Goal: Task Accomplishment & Management: Manage account settings

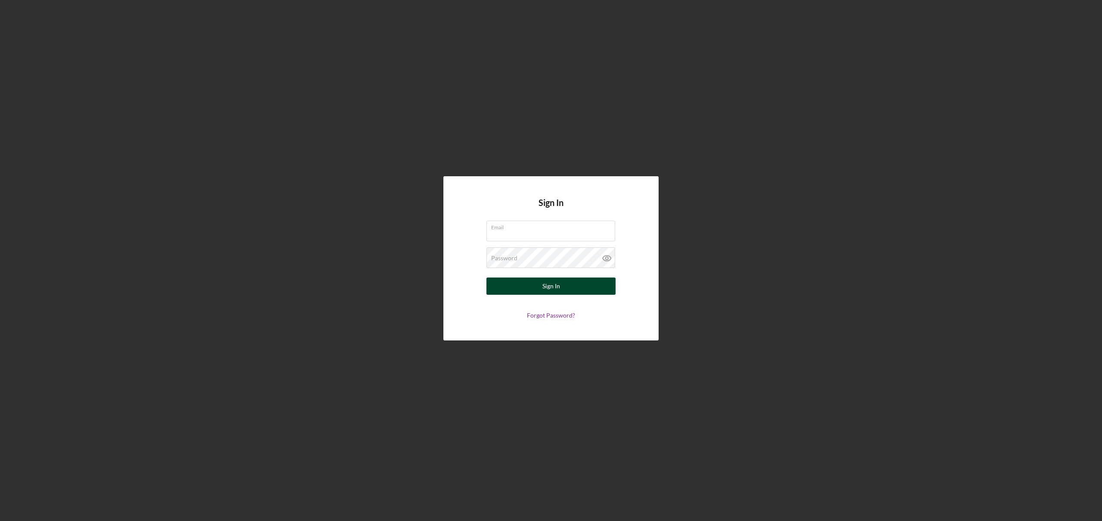
type input "[EMAIL_ADDRESS][DOMAIN_NAME]"
click at [550, 285] on div "Sign In" at bounding box center [552, 285] width 18 height 17
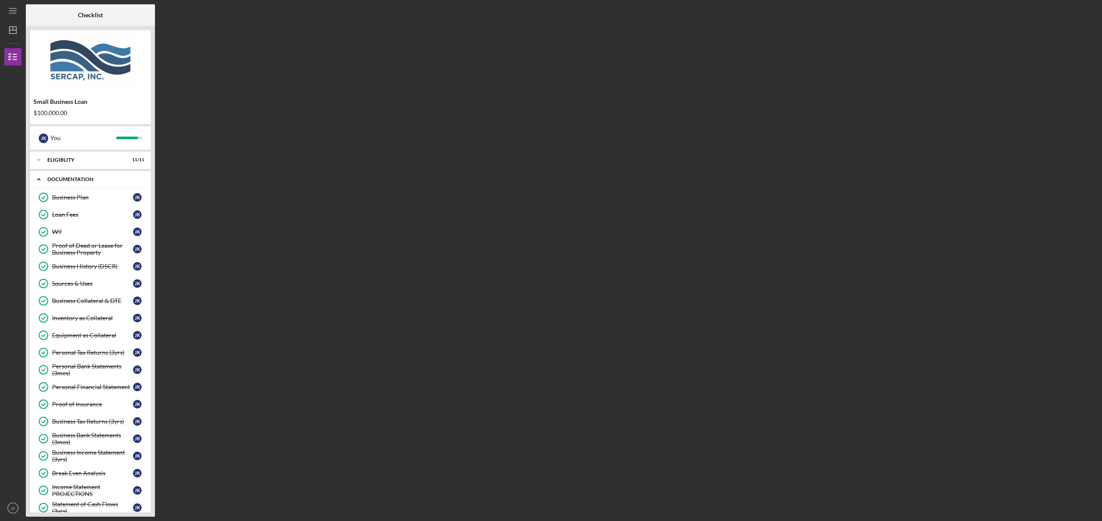
click at [84, 173] on div "Icon/Expander Documentation 26 / 27" at bounding box center [90, 180] width 121 height 18
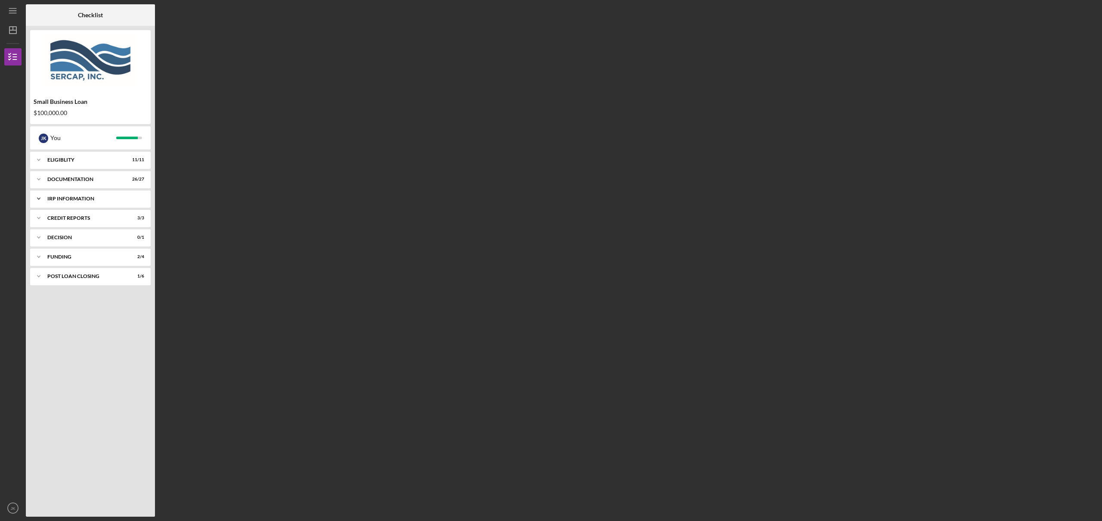
click at [78, 196] on div "IRP Information" at bounding box center [93, 198] width 93 height 5
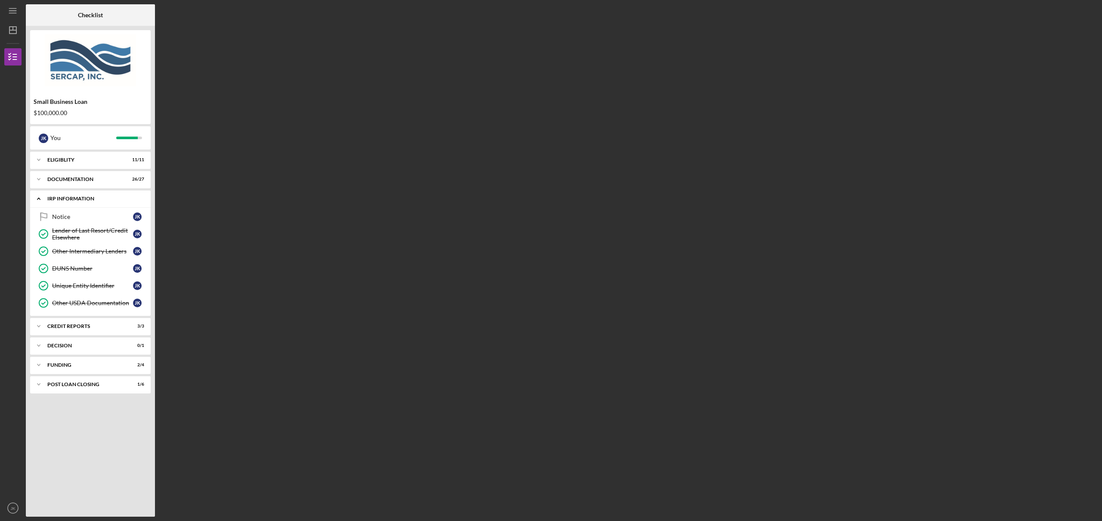
click at [78, 196] on div "IRP Information" at bounding box center [93, 198] width 93 height 5
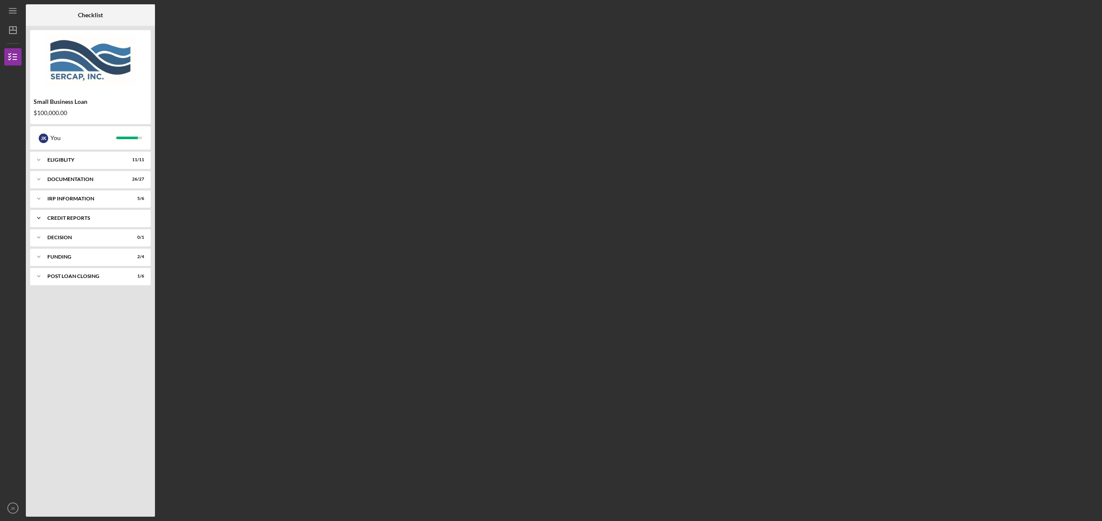
click at [79, 217] on div "credit reports" at bounding box center [93, 217] width 93 height 5
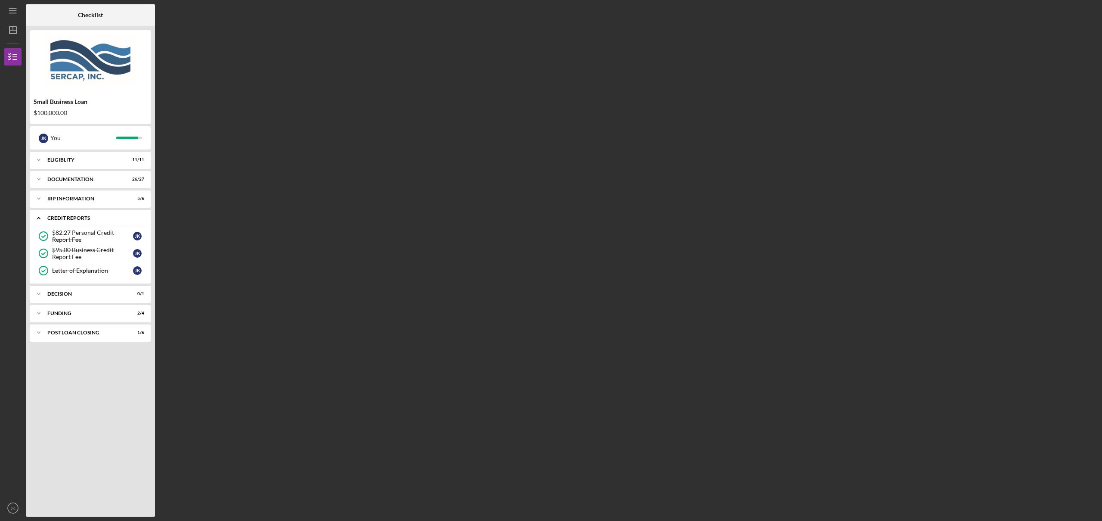
click at [79, 217] on div "credit reports" at bounding box center [93, 217] width 93 height 5
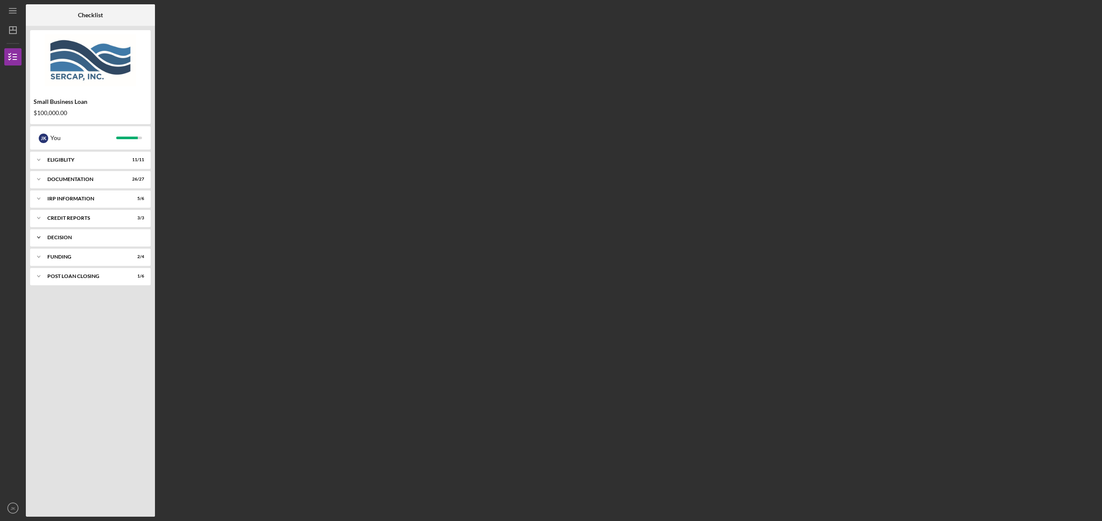
click at [78, 241] on div "Icon/Expander Decision 0 / 1" at bounding box center [90, 237] width 121 height 17
click at [74, 277] on div "Funding" at bounding box center [93, 278] width 93 height 5
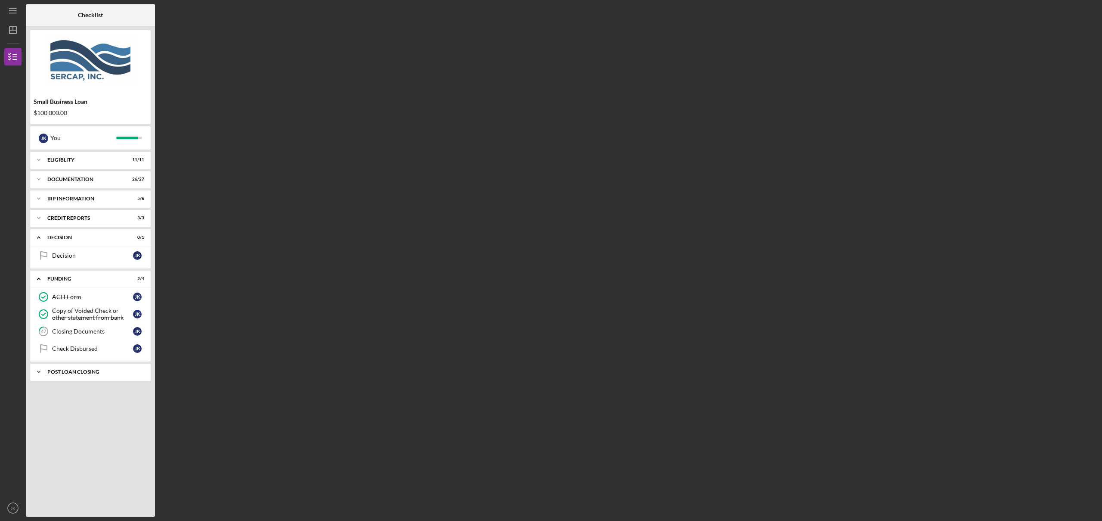
click at [78, 370] on div "POST LOAN CLOSING" at bounding box center [93, 371] width 93 height 5
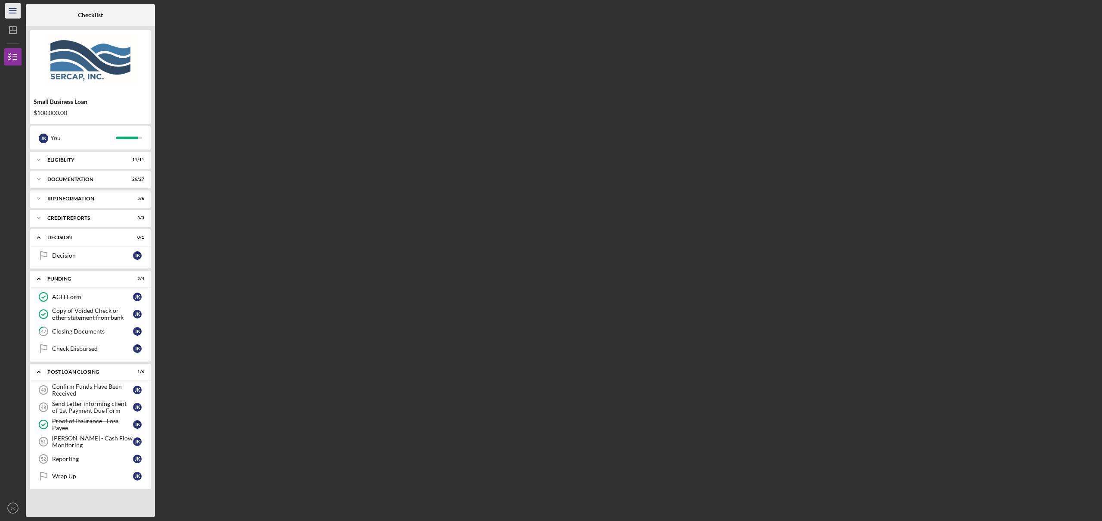
click at [16, 12] on icon "Icon/Menu" at bounding box center [12, 10] width 19 height 19
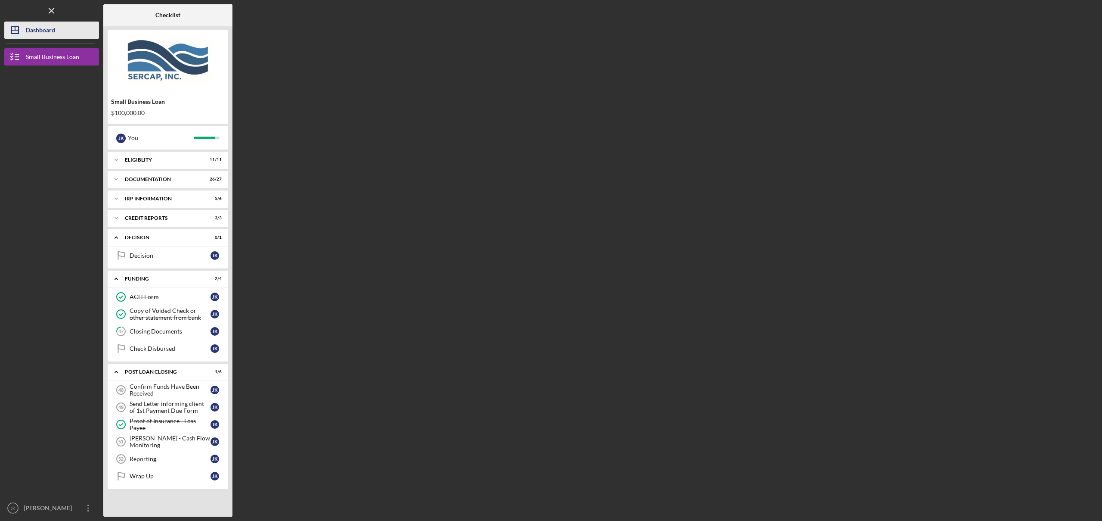
click at [31, 28] on div "Dashboard" at bounding box center [40, 31] width 29 height 19
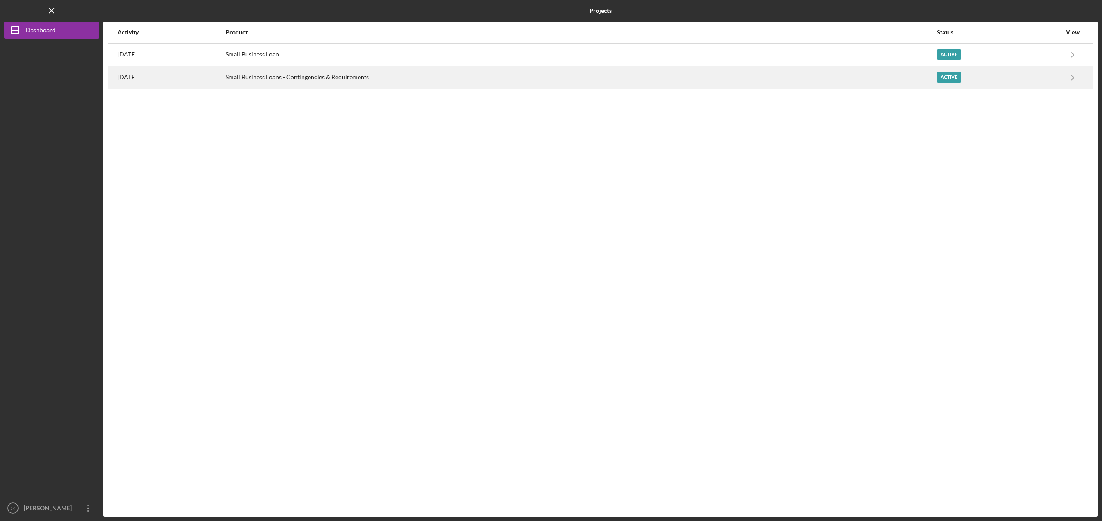
click at [136, 79] on time "[DATE]" at bounding box center [127, 77] width 19 height 7
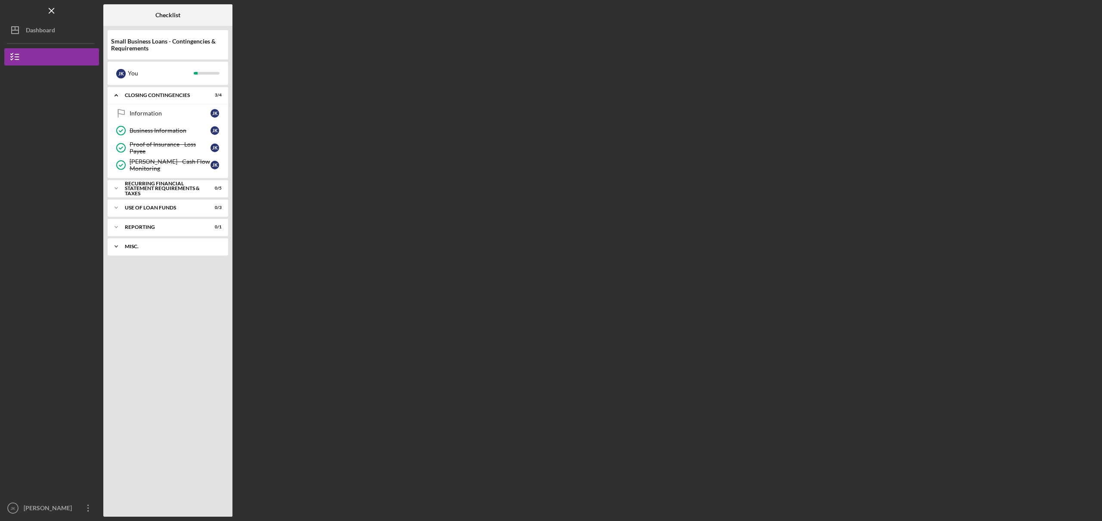
click at [133, 254] on div "Icon/Expander Misc. 0 / 6" at bounding box center [168, 246] width 121 height 17
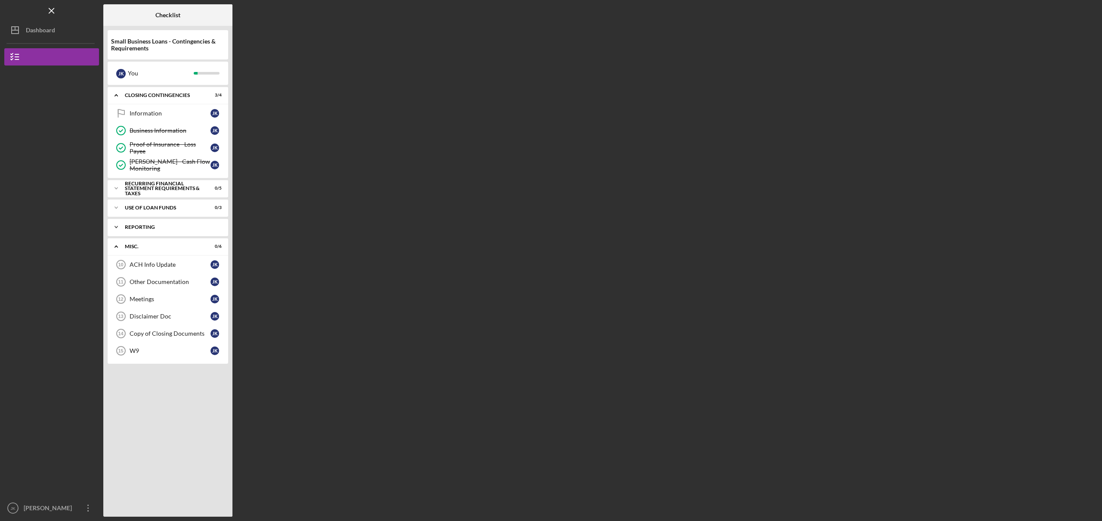
click at [143, 225] on div "Reporting" at bounding box center [171, 226] width 93 height 5
click at [149, 205] on div "Icon/Expander Use of Loan Funds 0 / 3" at bounding box center [168, 207] width 121 height 17
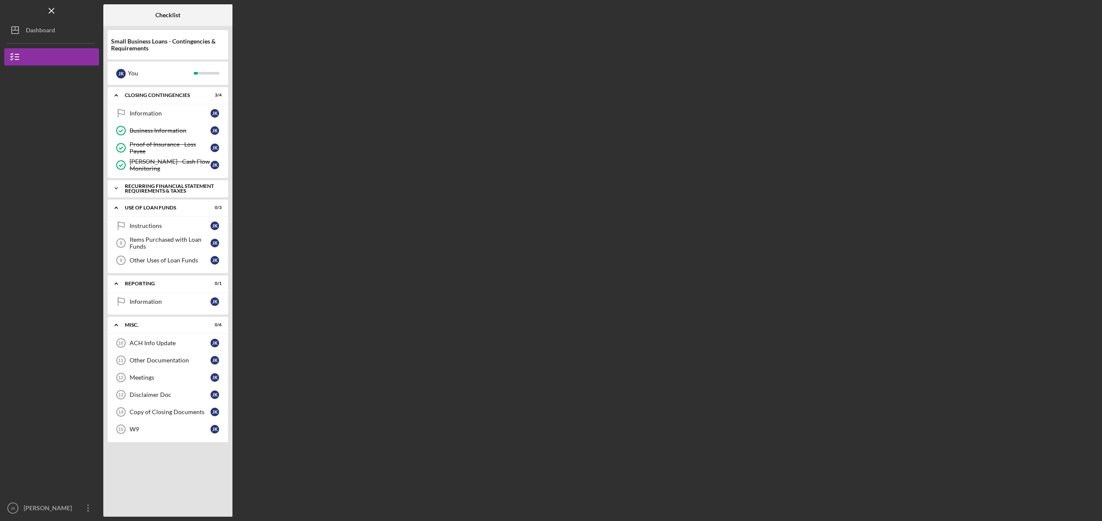
click at [151, 187] on div "Recurring Financial Statement Requirements & Taxes" at bounding box center [171, 188] width 93 height 10
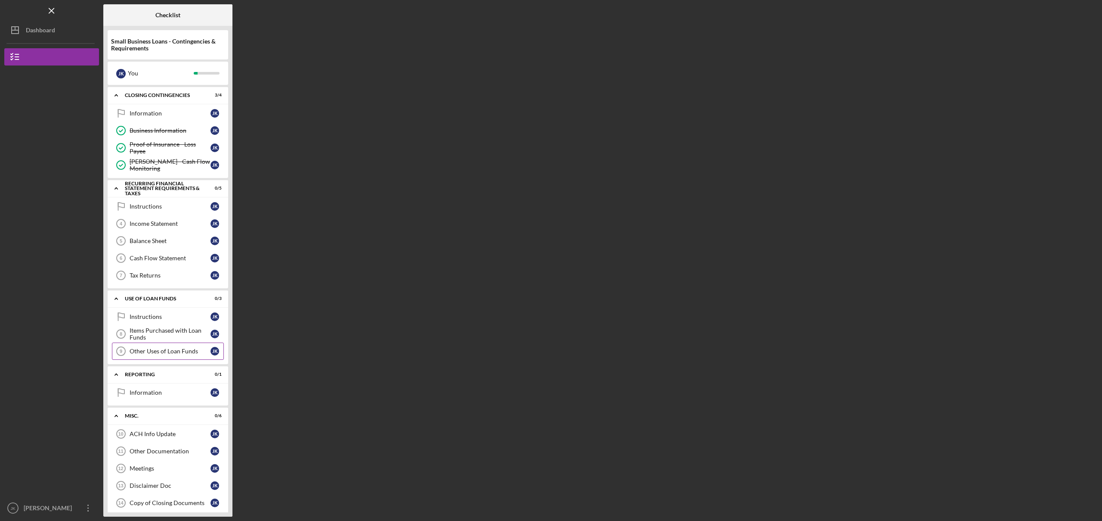
scroll to position [25, 0]
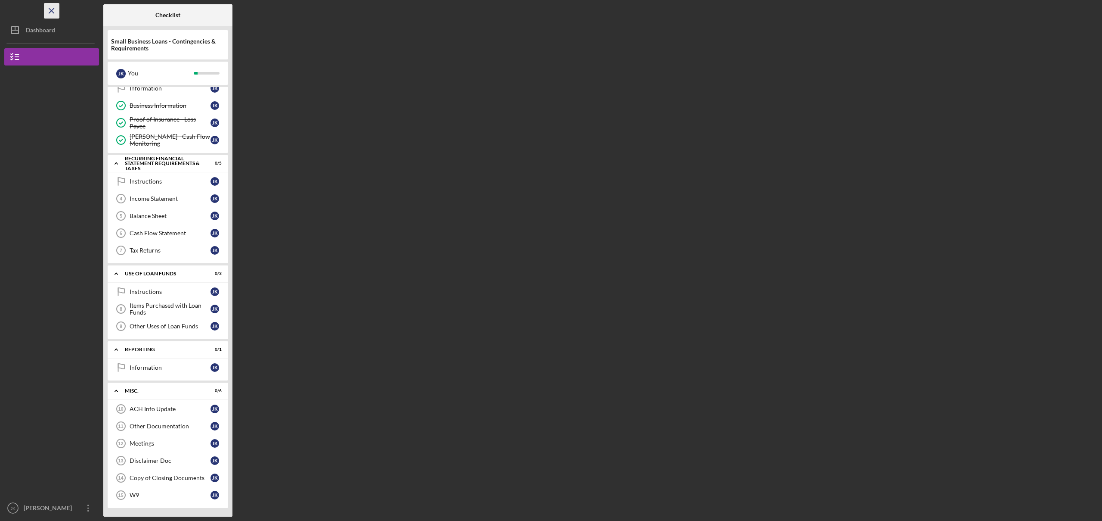
click at [55, 12] on icon "Icon/Menu Close" at bounding box center [51, 10] width 19 height 19
